Goal: Task Accomplishment & Management: Manage account settings

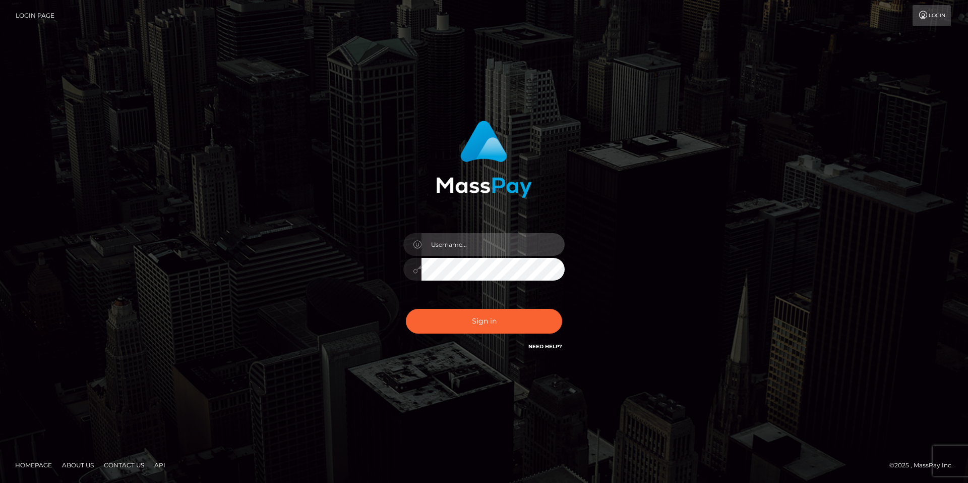
type input "smiley.throne"
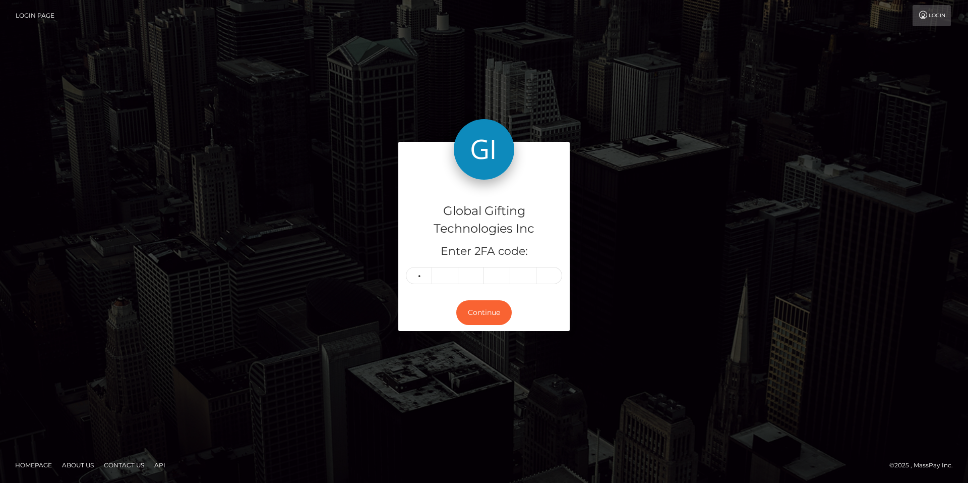
type input "3"
type input "1"
type input "6"
type input "9"
type input "3"
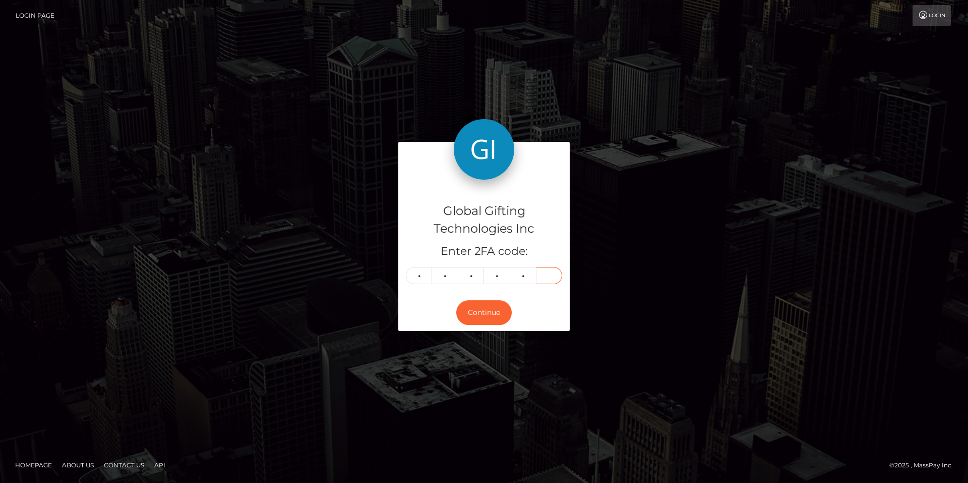
type input "6"
